Goal: Task Accomplishment & Management: Manage account settings

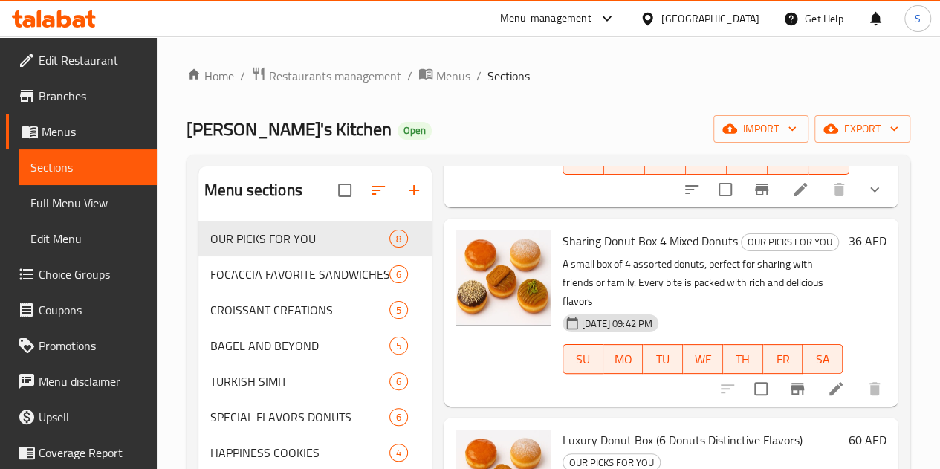
scroll to position [761, 0]
click at [715, 308] on div "[DATE] 09:42 PM SU MO TU WE TH FR SA" at bounding box center [702, 348] width 292 height 80
click at [815, 374] on li at bounding box center [836, 387] width 42 height 27
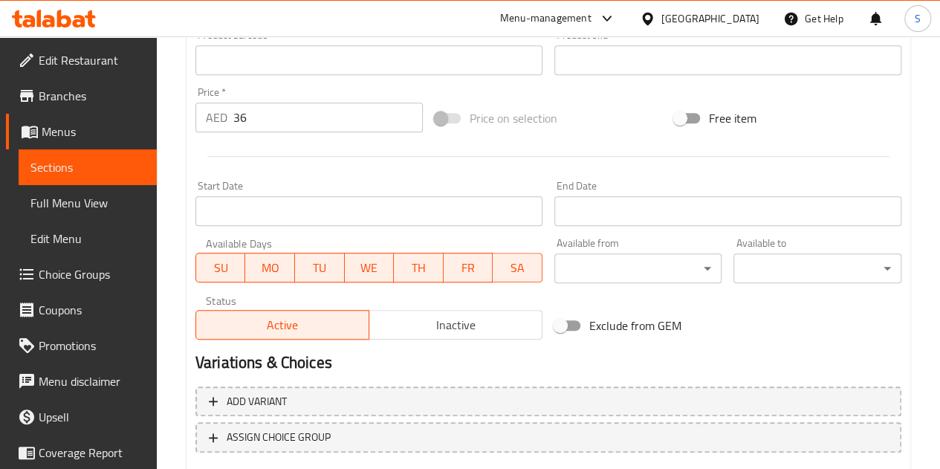
scroll to position [602, 0]
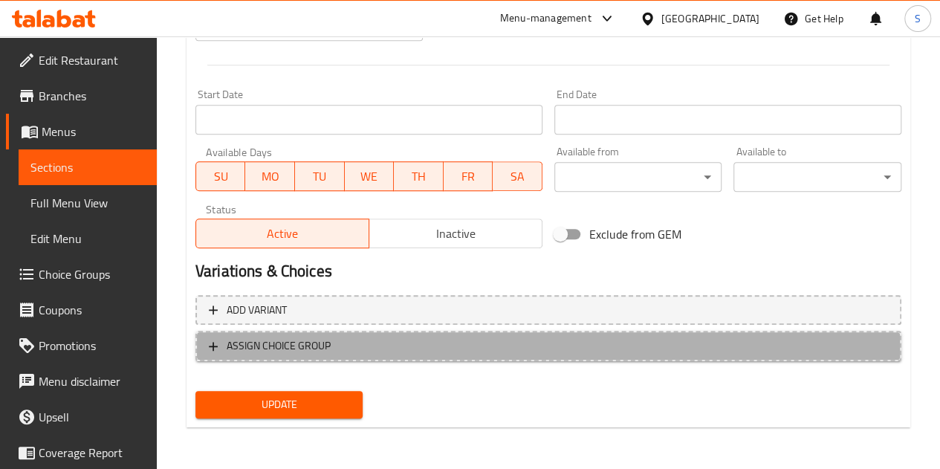
click at [285, 344] on span "ASSIGN CHOICE GROUP" at bounding box center [279, 345] width 104 height 19
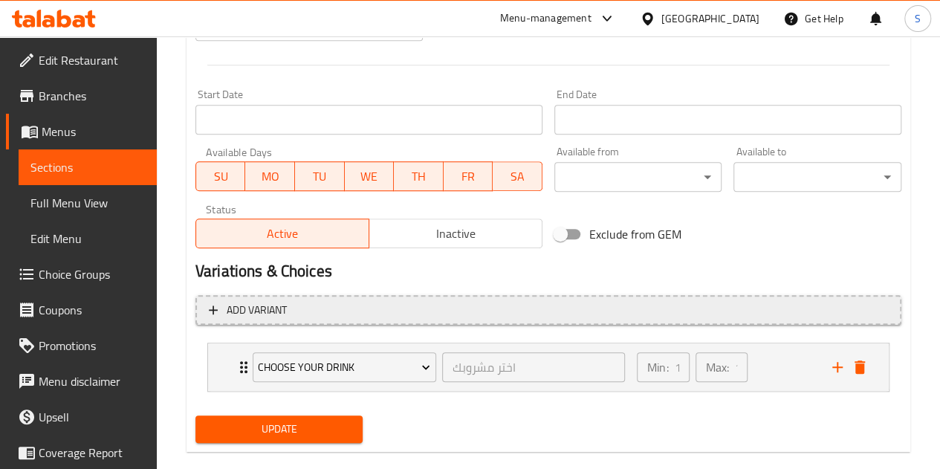
scroll to position [626, 0]
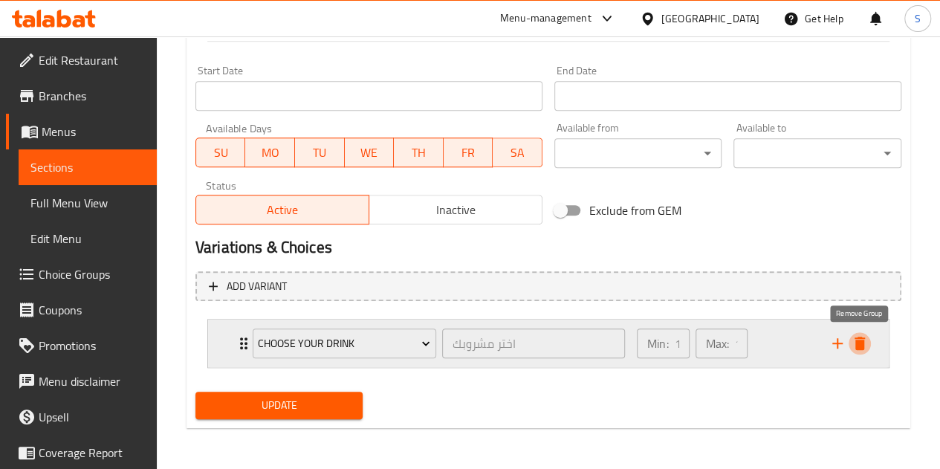
click at [862, 348] on icon "delete" at bounding box center [859, 342] width 10 height 13
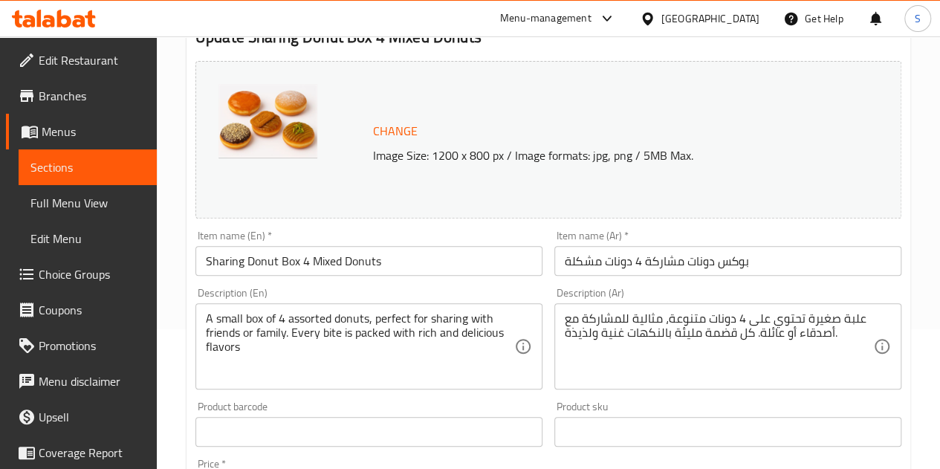
scroll to position [0, 0]
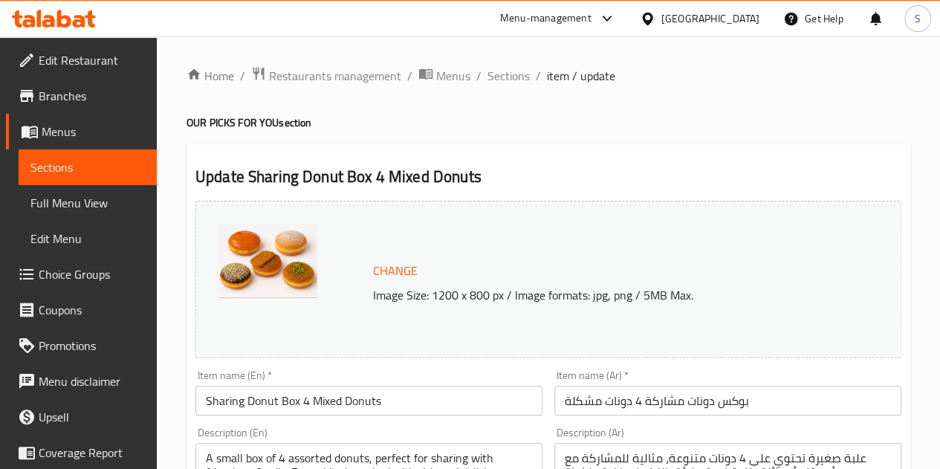
click at [88, 27] on div at bounding box center [54, 19] width 108 height 30
click at [73, 19] on icon at bounding box center [54, 19] width 84 height 18
